Goal: Information Seeking & Learning: Learn about a topic

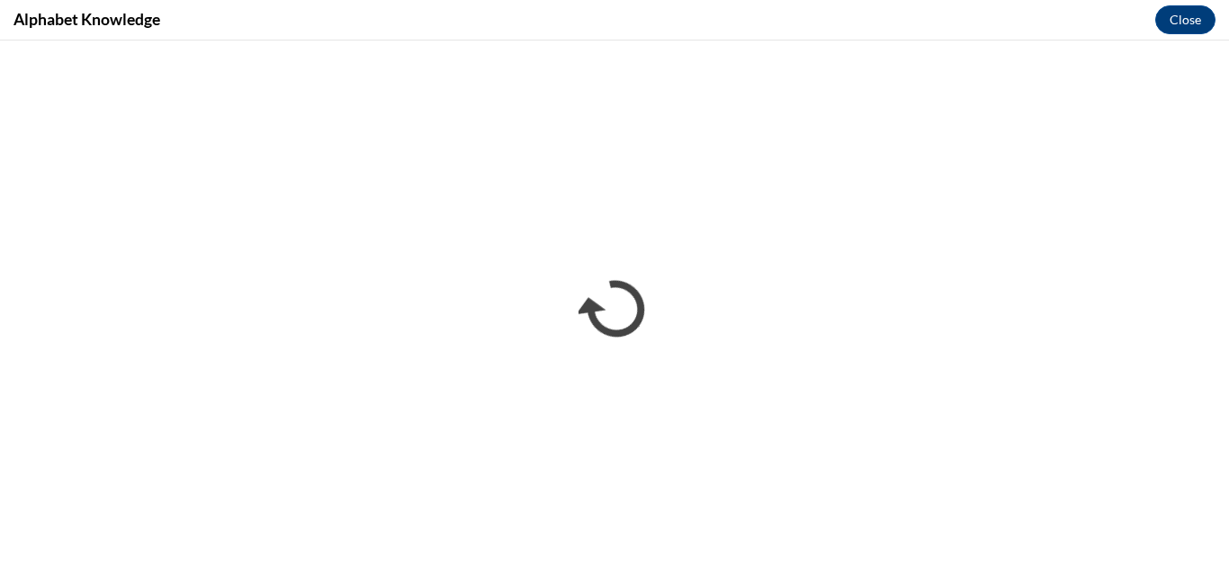
scroll to position [892, 0]
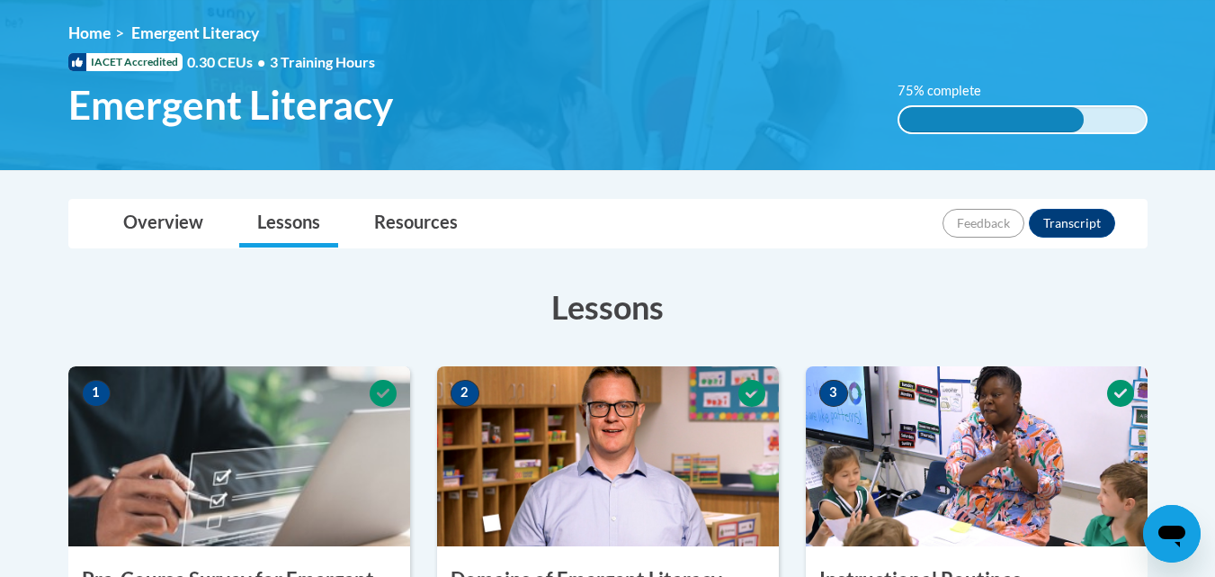
scroll to position [208, 0]
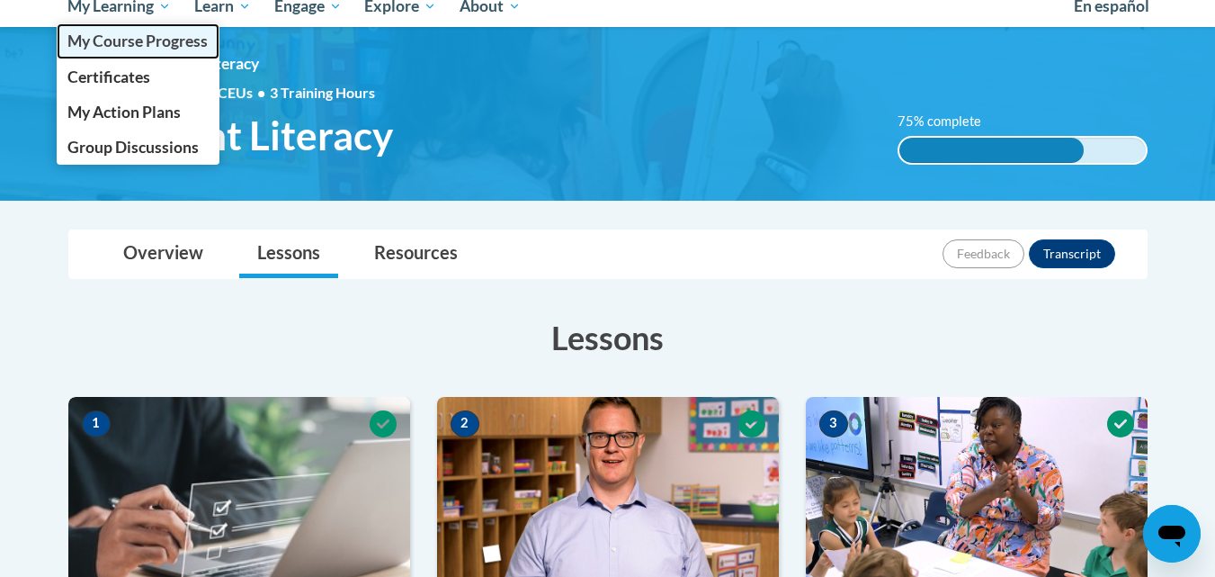
click at [138, 43] on span "My Course Progress" at bounding box center [137, 40] width 140 height 19
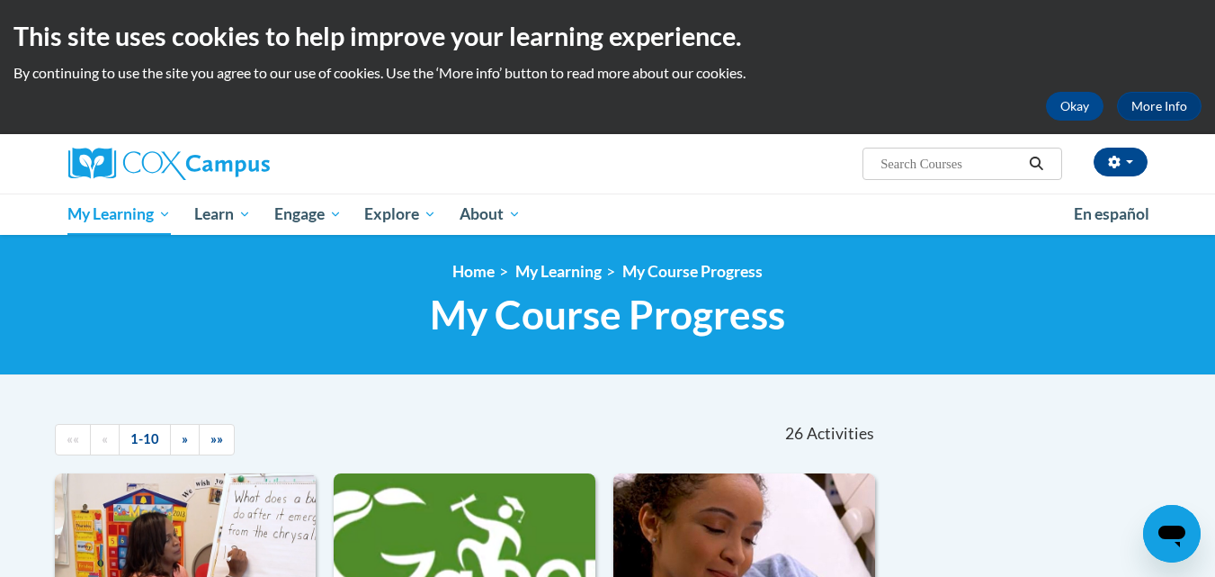
scroll to position [504, 0]
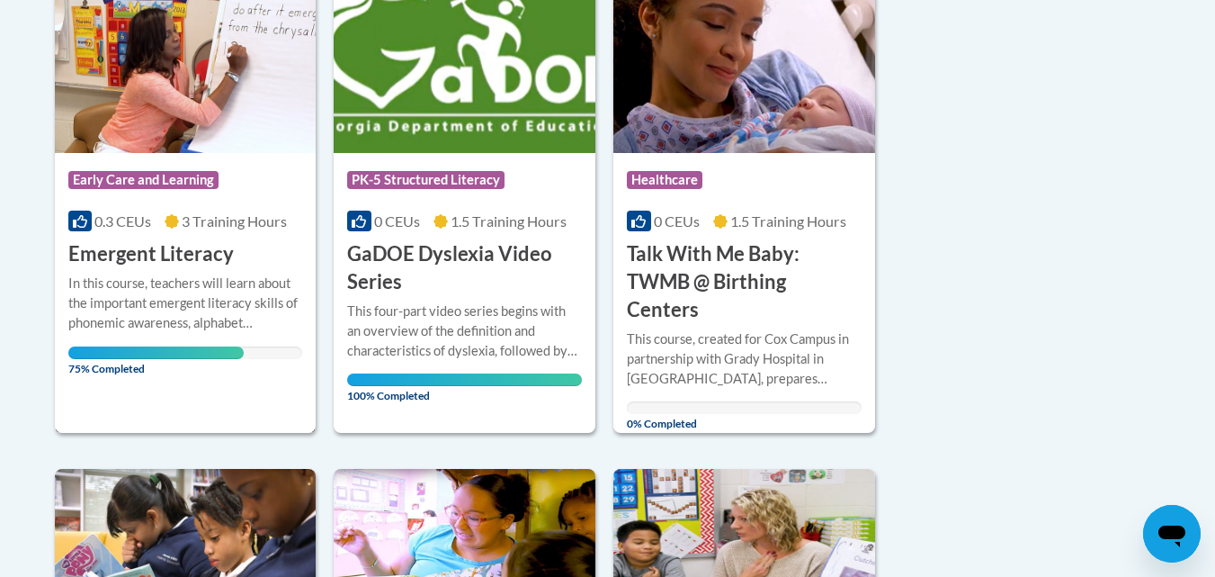
click at [169, 334] on div "In this course, teachers will learn about the important emergent literacy skill…" at bounding box center [185, 315] width 235 height 85
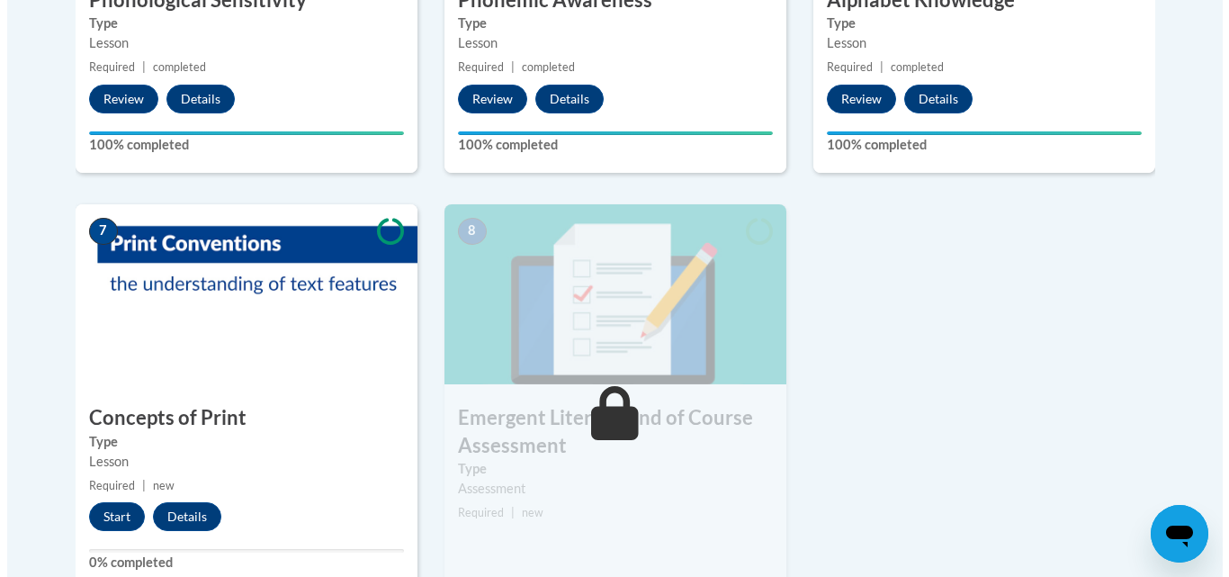
scroll to position [1266, 0]
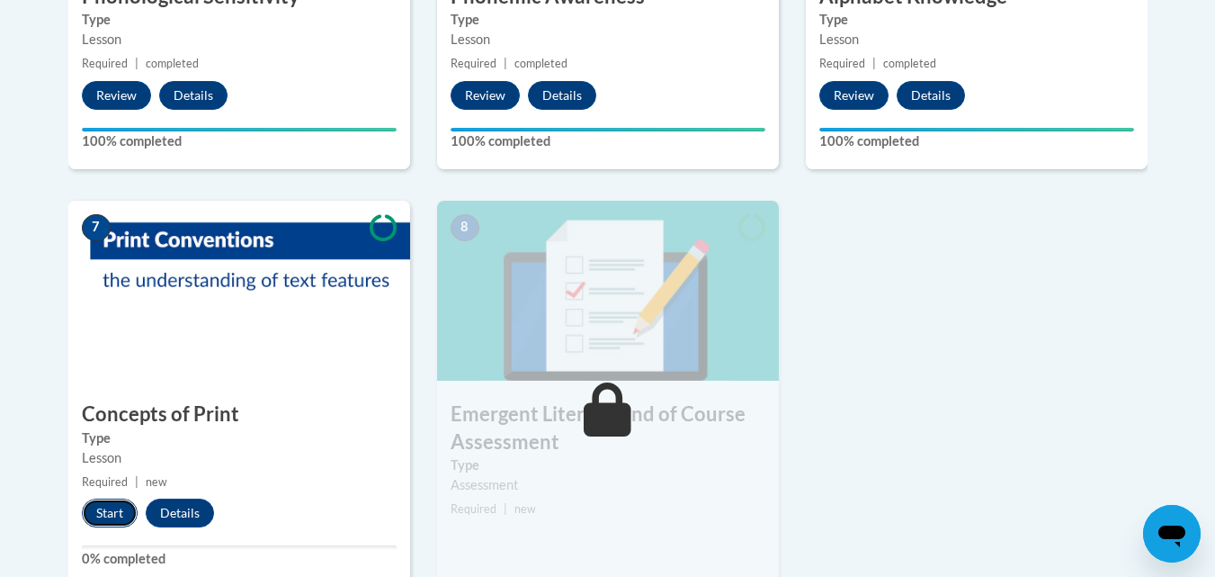
click at [102, 521] on button "Start" at bounding box center [110, 512] width 56 height 29
